Goal: Communication & Community: Participate in discussion

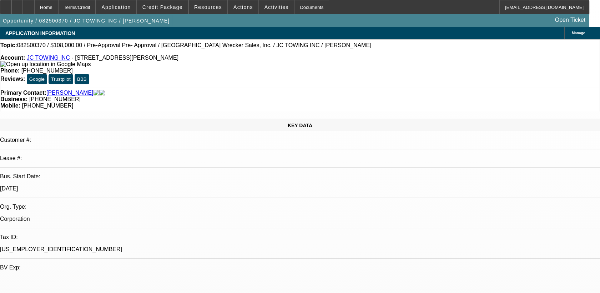
select select "0.2"
select select "0"
select select "0.2"
select select "0"
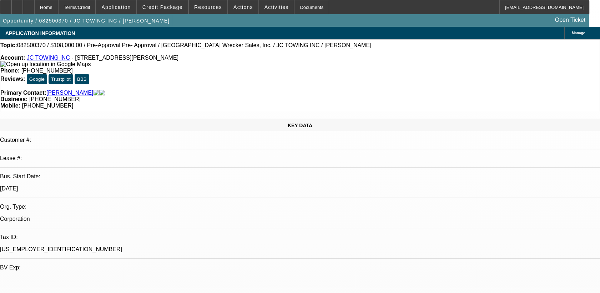
select select "0"
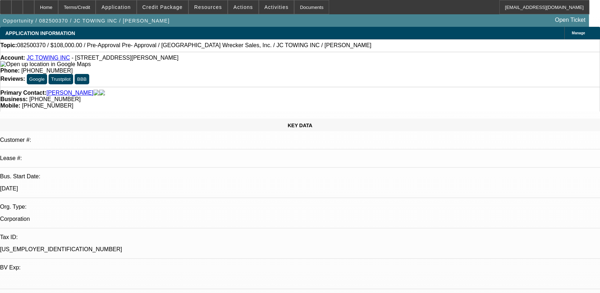
select select "0"
select select "1"
select select "2"
select select "6"
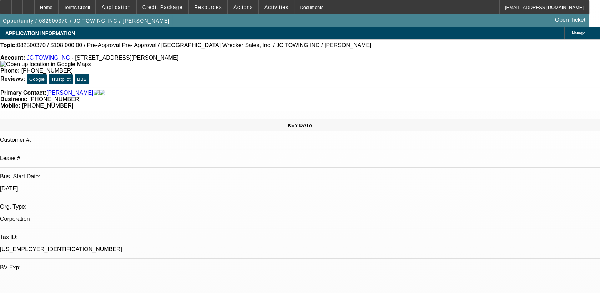
select select "1"
select select "2"
select select "6"
select select "1"
select select "2"
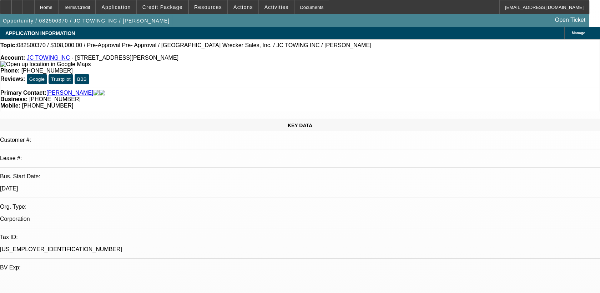
select select "6"
select select "1"
select select "2"
select select "6"
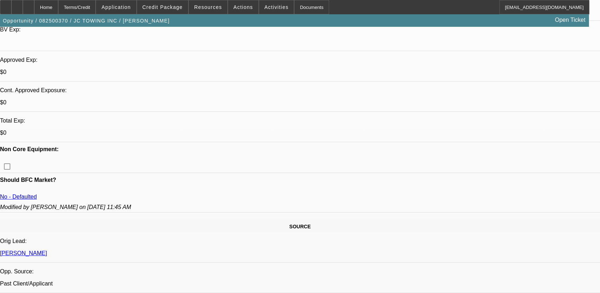
scroll to position [476, 0]
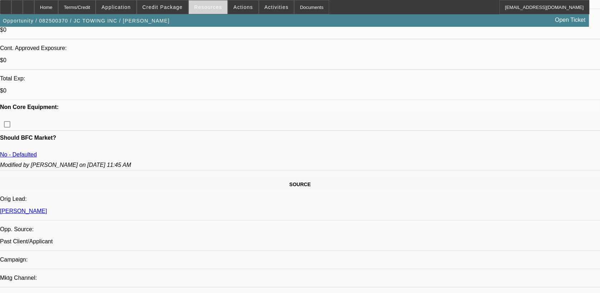
scroll to position [277, 0]
